Goal: Task Accomplishment & Management: Manage account settings

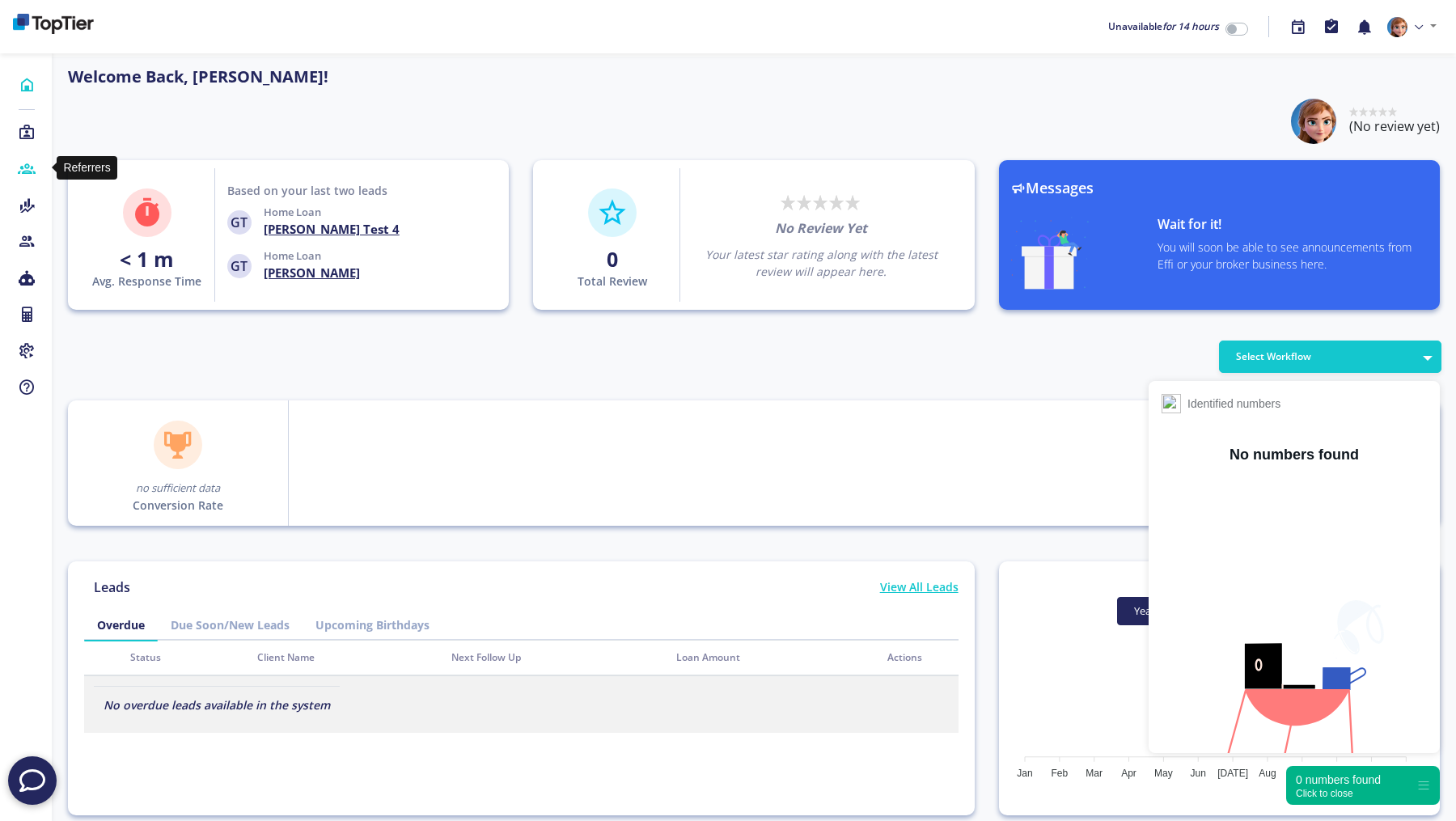
click at [30, 167] on icon at bounding box center [26, 169] width 18 height 17
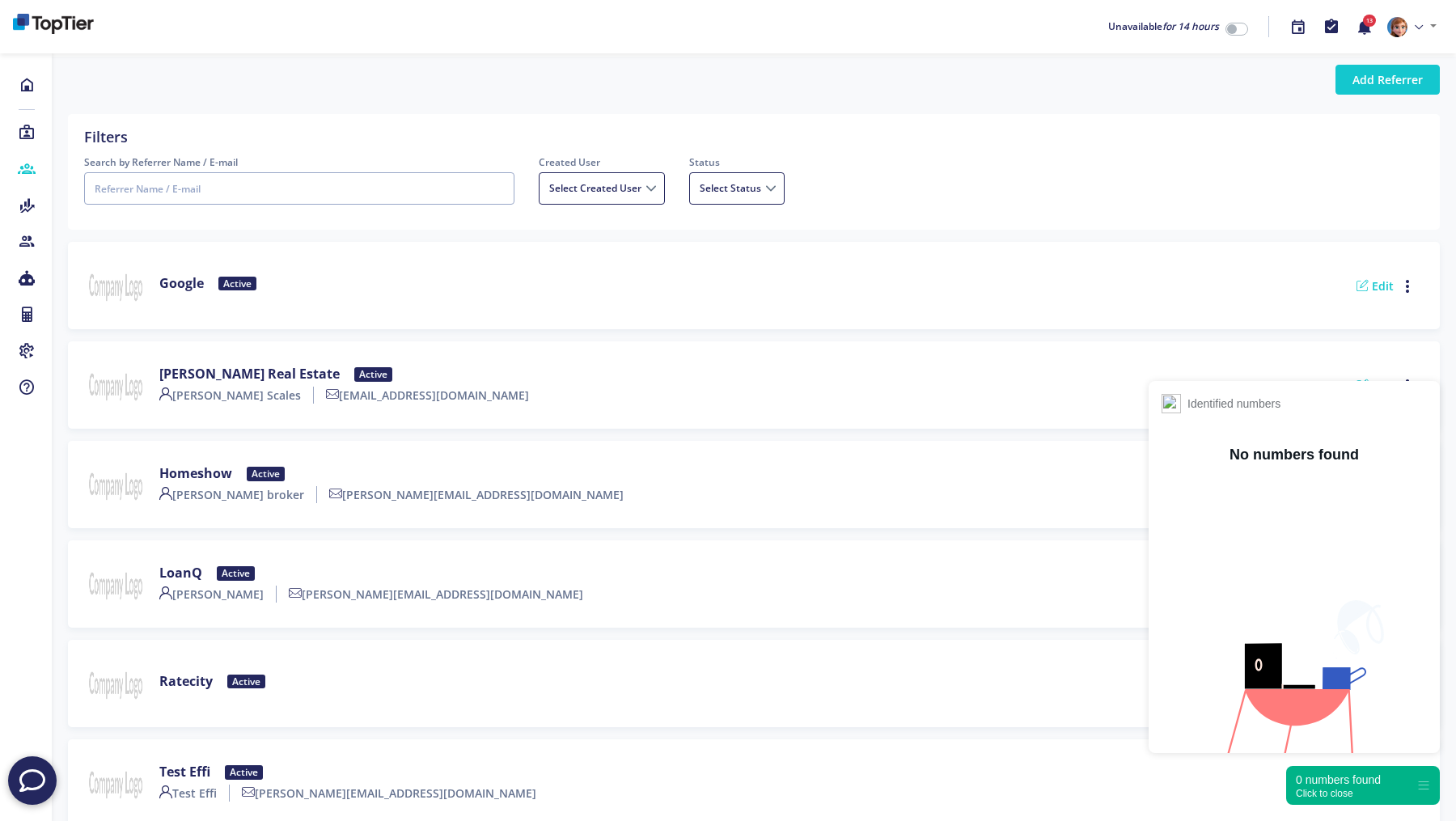
click at [1330, 793] on div "Click to close" at bounding box center [1337, 794] width 85 height 12
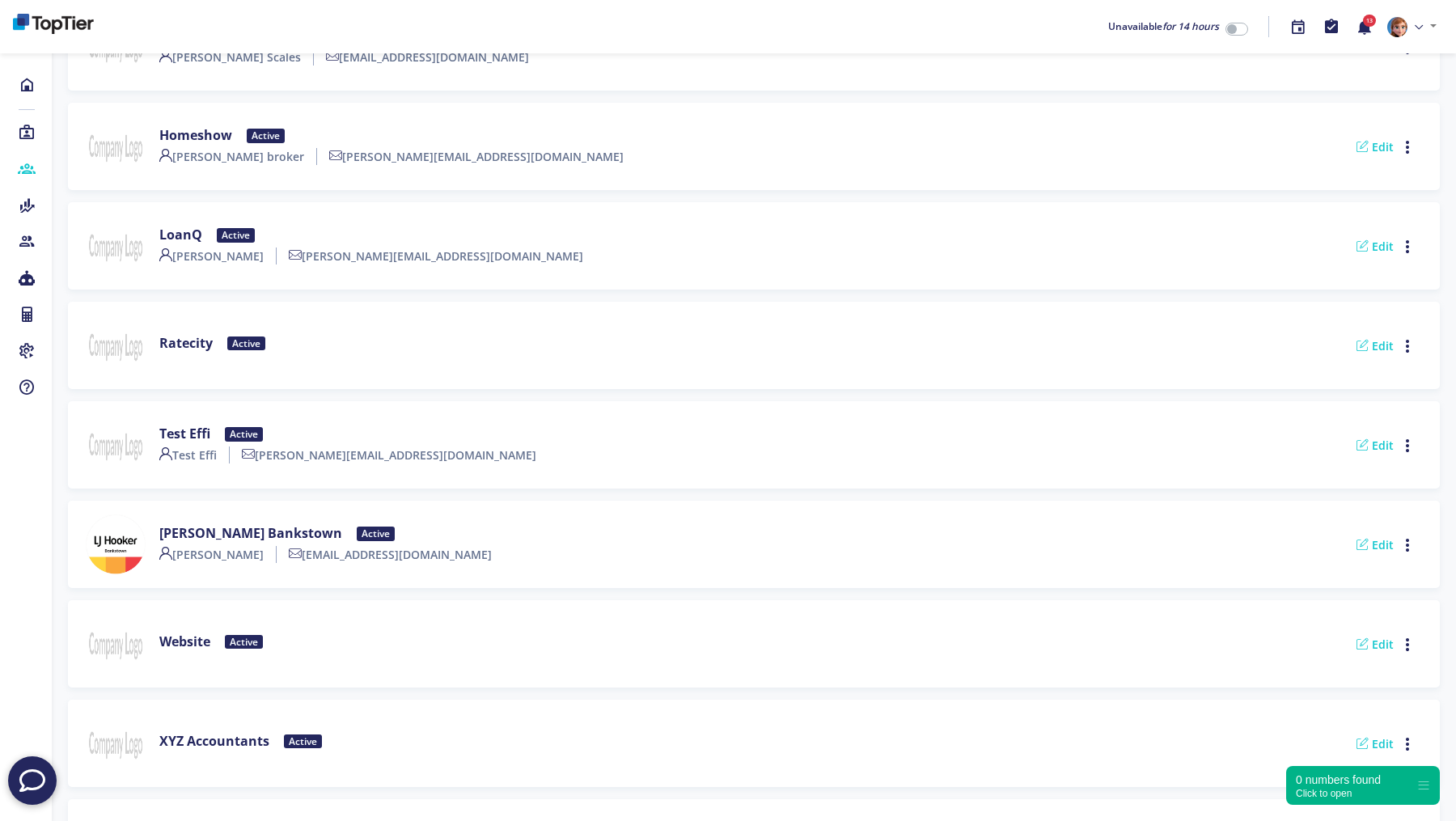
scroll to position [515, 0]
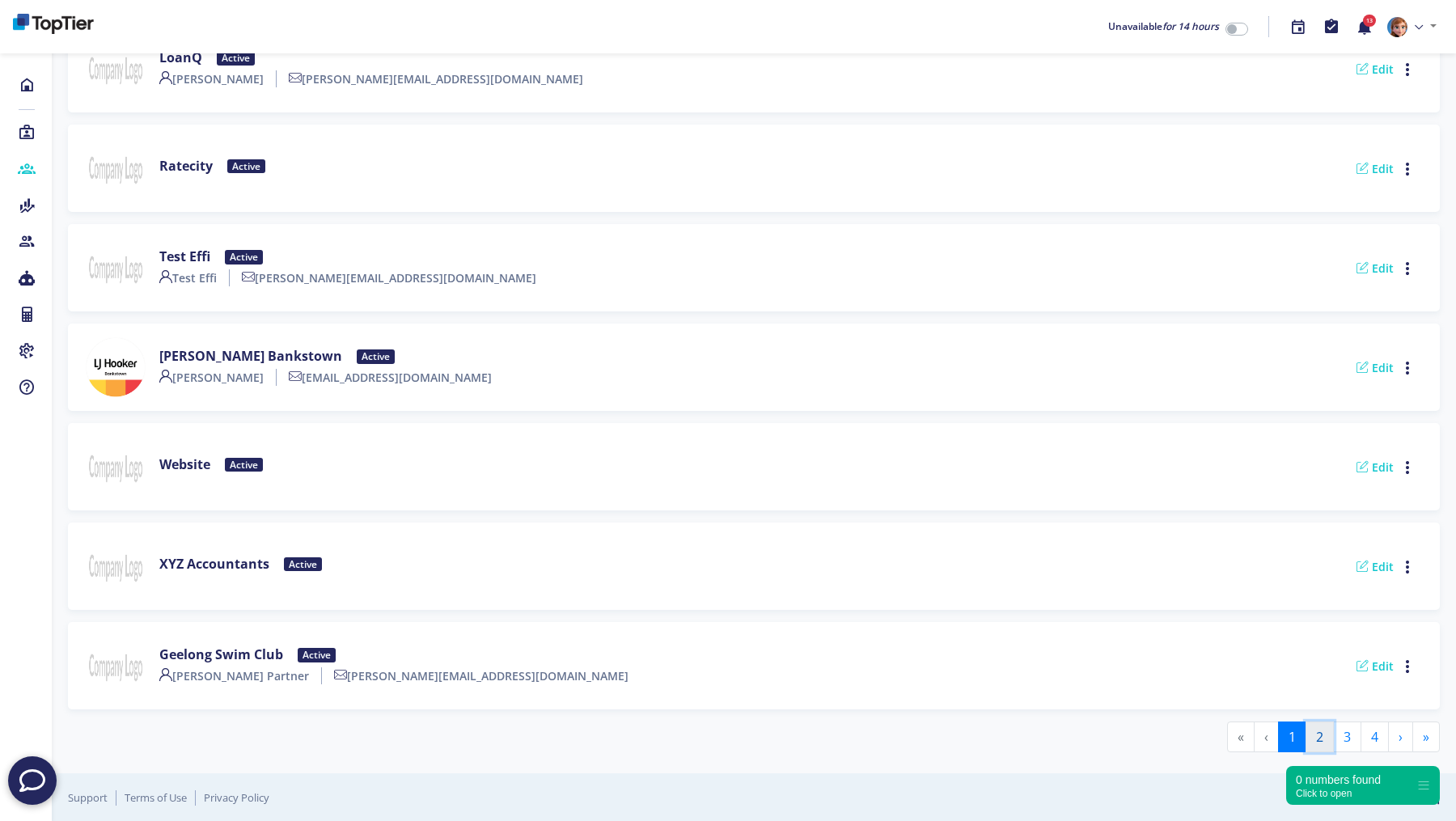
click at [1321, 739] on button "2" at bounding box center [1318, 737] width 28 height 31
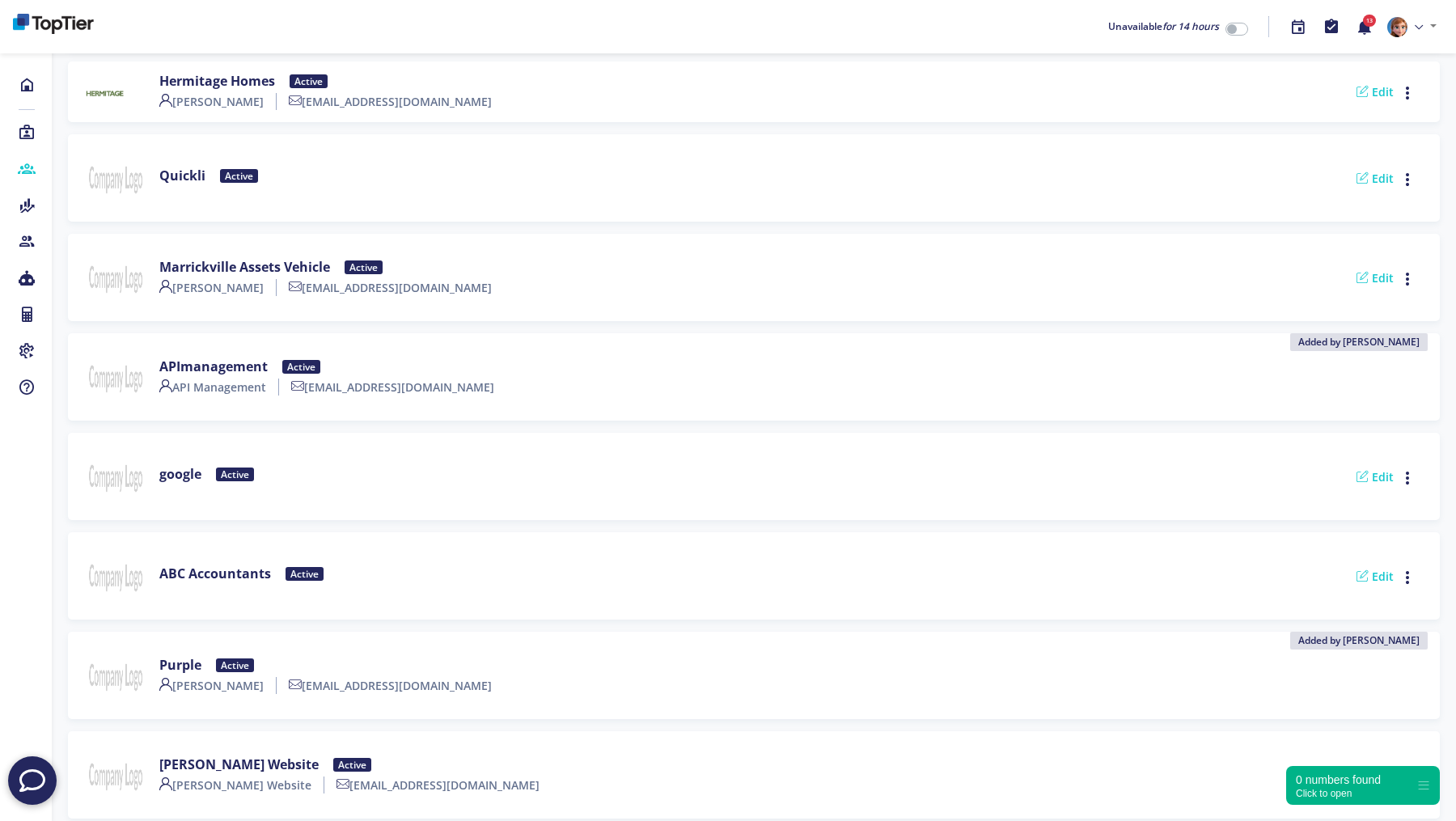
scroll to position [461, 0]
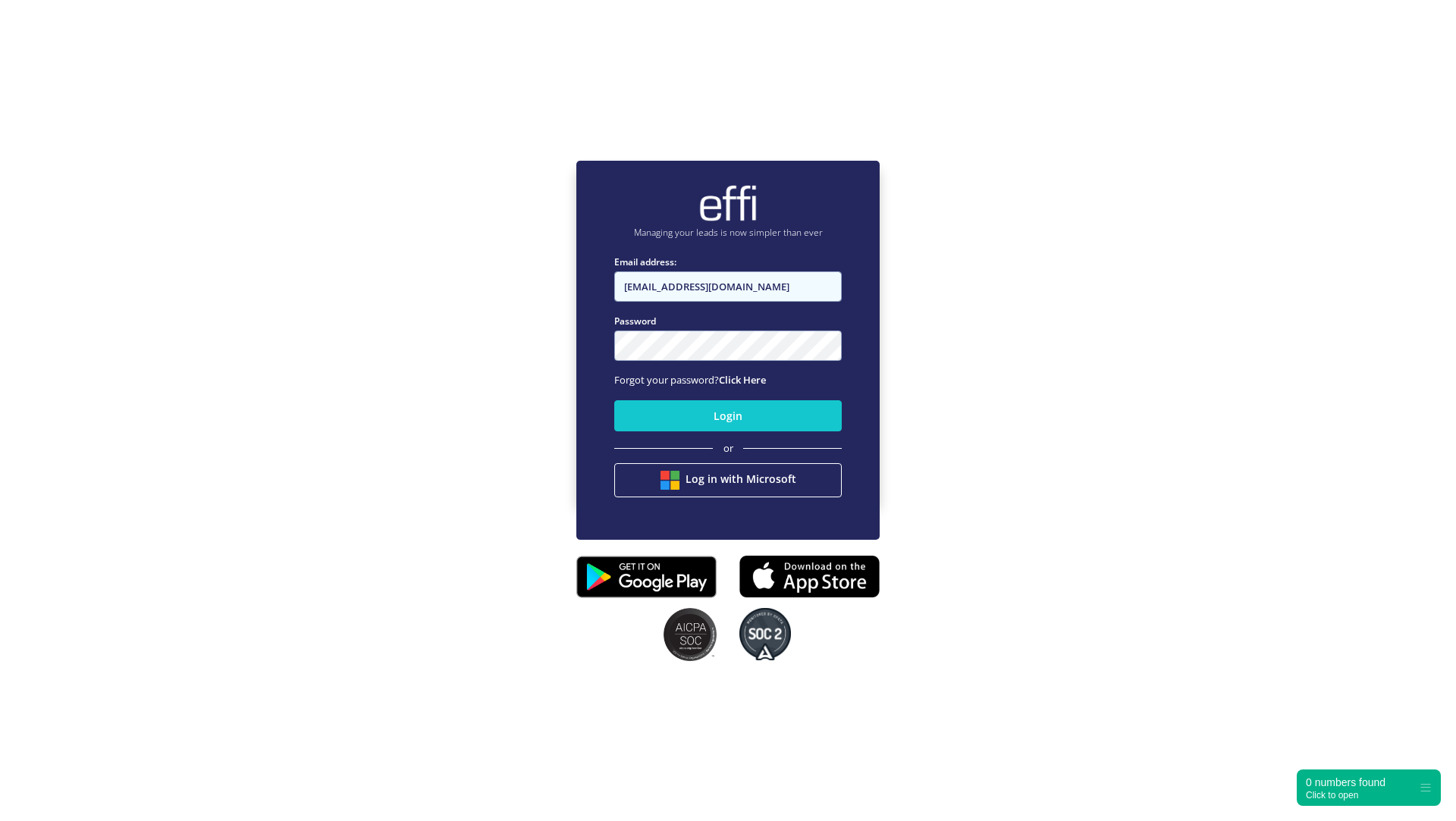
click at [741, 286] on input "andy.t+1@effi.com.au" at bounding box center [728, 286] width 228 height 30
type input "admin+reserved@effi.com.au"
click at [684, 421] on button "Login" at bounding box center [728, 416] width 228 height 31
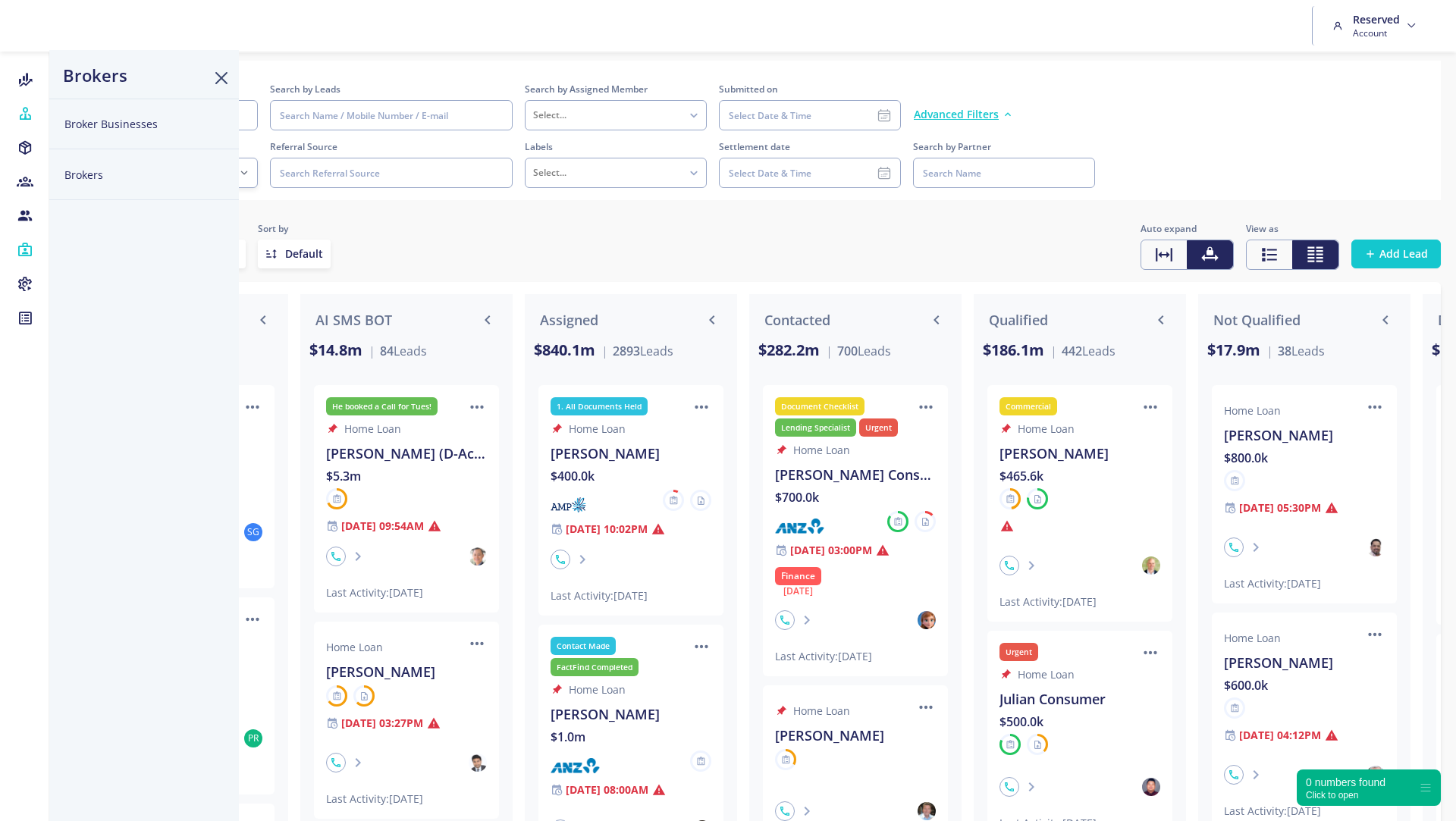
click at [92, 118] on button "Broker Businesses" at bounding box center [144, 124] width 189 height 51
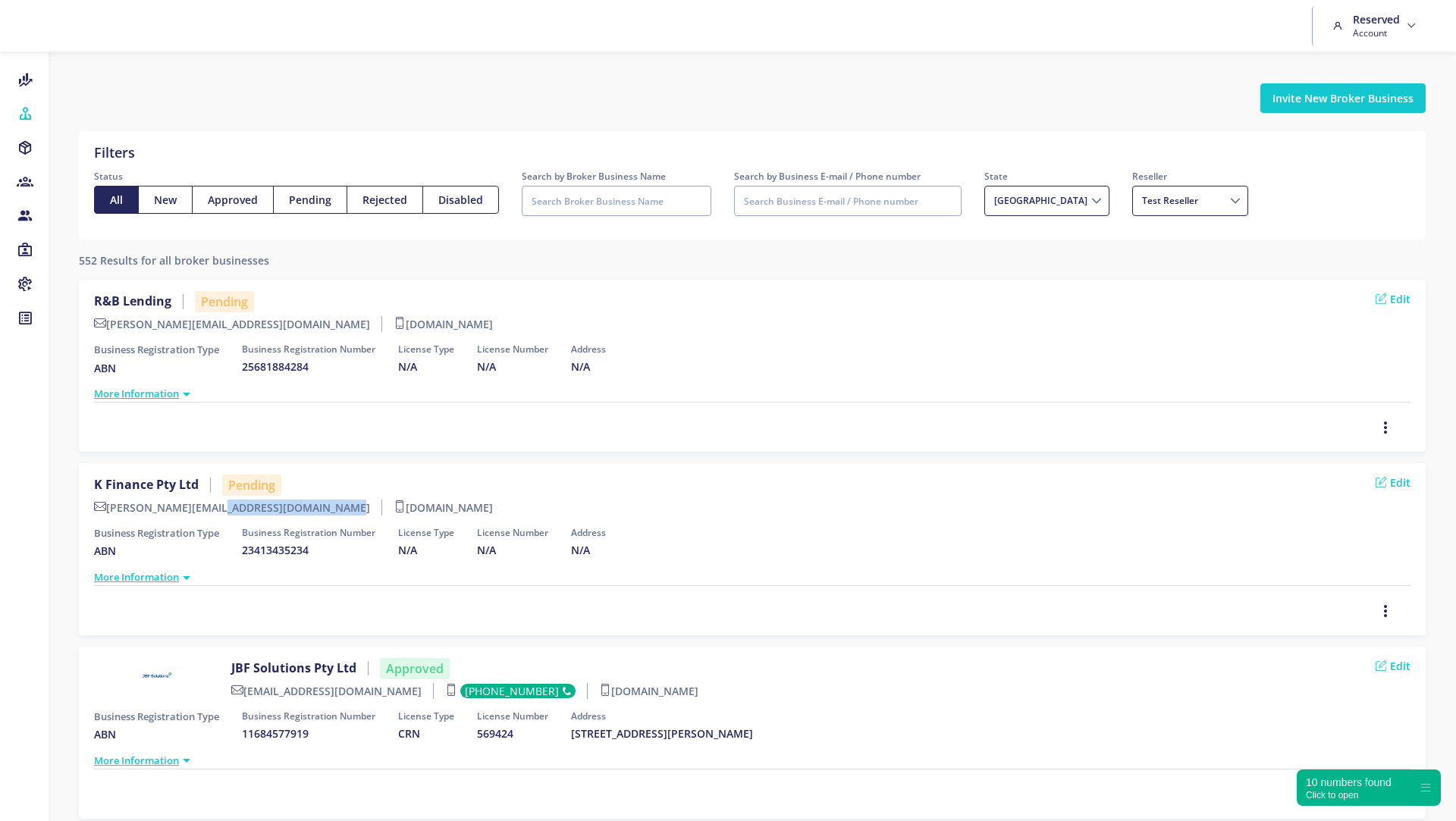
drag, startPoint x: 239, startPoint y: 508, endPoint x: 109, endPoint y: 510, distance: 130.0
click at [109, 510] on label "[PERSON_NAME][EMAIL_ADDRESS][DOMAIN_NAME]" at bounding box center [238, 506] width 288 height 16
copy label "[PERSON_NAME][EMAIL_ADDRESS][DOMAIN_NAME]"
click at [1383, 608] on icon "button" at bounding box center [1385, 611] width 12 height 16
click at [1337, 578] on span "Delete" at bounding box center [1340, 580] width 33 height 15
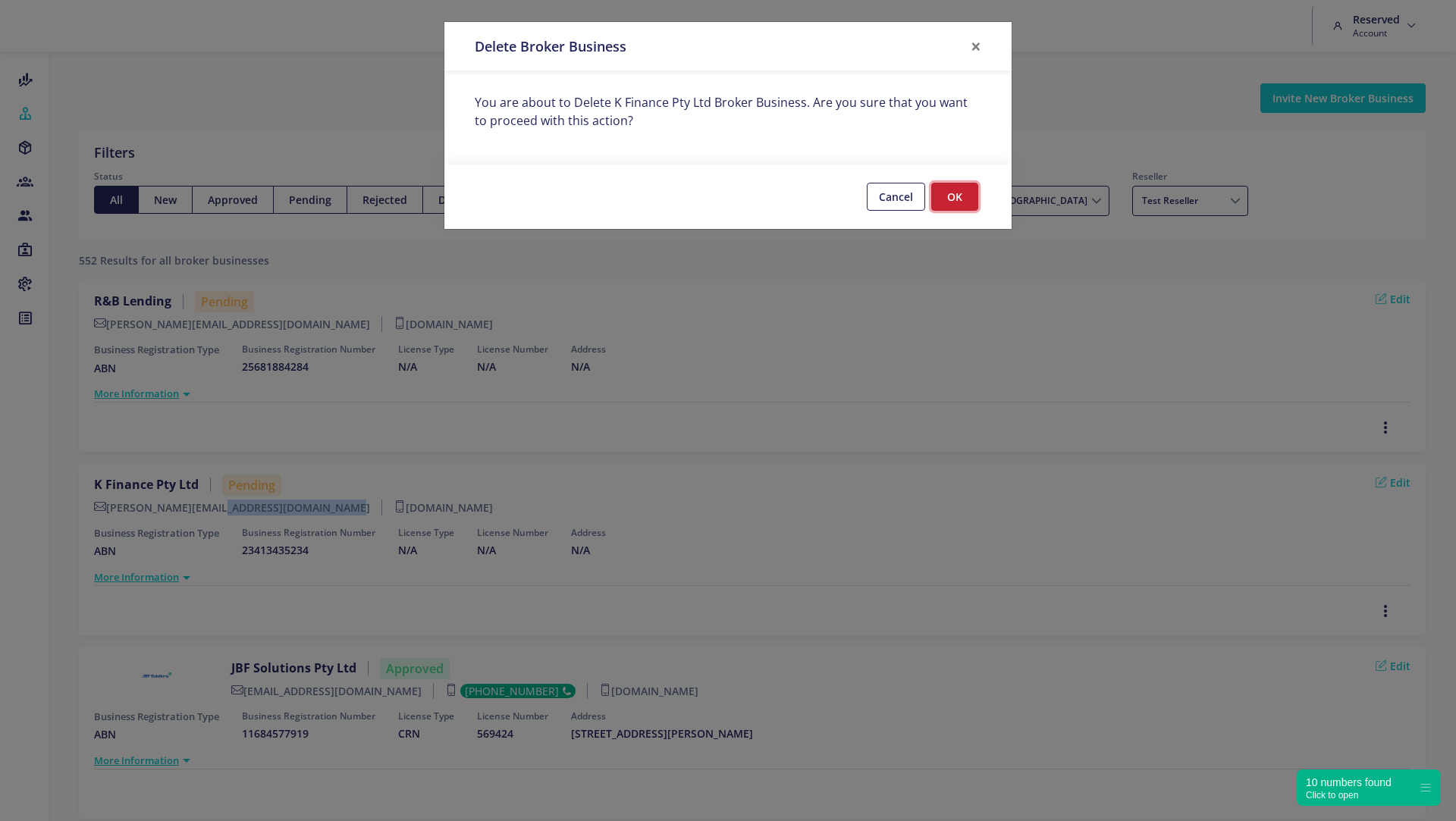
click at [945, 192] on button "OK" at bounding box center [954, 197] width 47 height 28
